Goal: Task Accomplishment & Management: Use online tool/utility

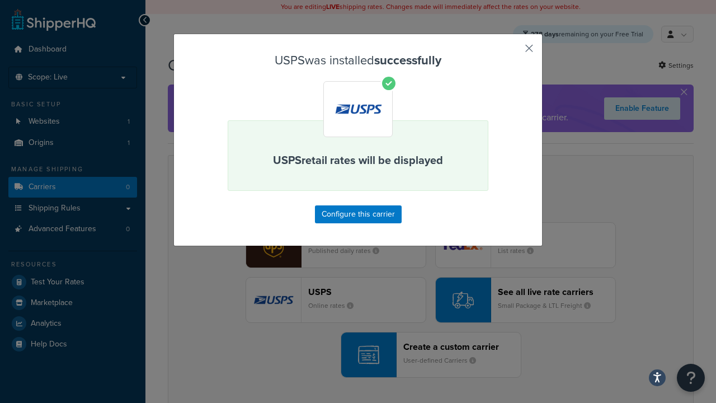
click at [513, 52] on button "button" at bounding box center [512, 52] width 3 height 3
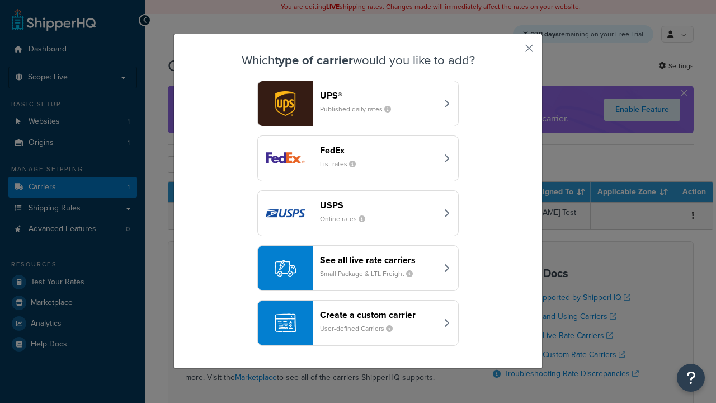
click at [358, 269] on div "See all live rate carriers Small Package & LTL Freight" at bounding box center [378, 268] width 117 height 27
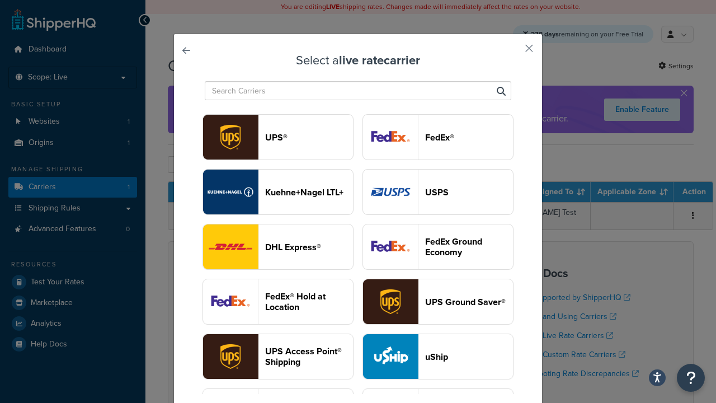
click at [309, 138] on header "UPS®" at bounding box center [309, 137] width 88 height 11
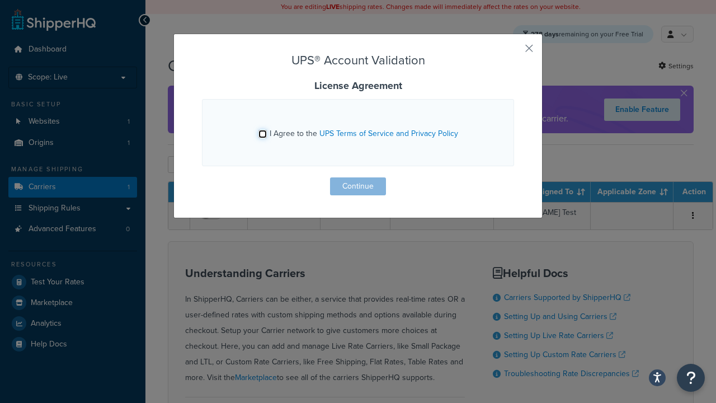
click at [264, 134] on input "I Agree to the UPS Terms of Service and Privacy Policy" at bounding box center [263, 134] width 8 height 8
checkbox input "true"
click at [358, 186] on button "Continue" at bounding box center [358, 186] width 56 height 18
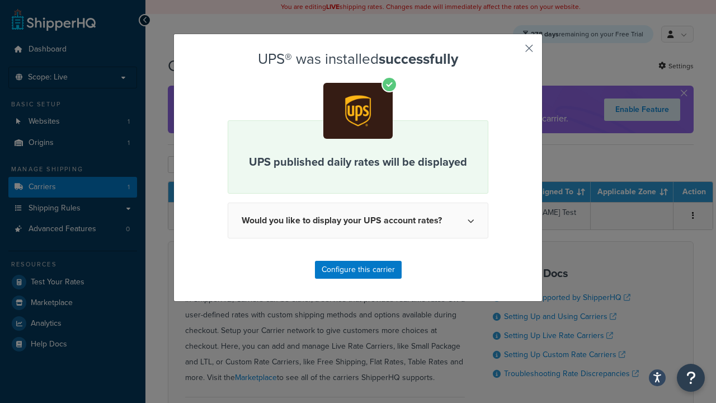
click at [513, 52] on button "button" at bounding box center [512, 52] width 3 height 3
